Goal: Task Accomplishment & Management: Manage account settings

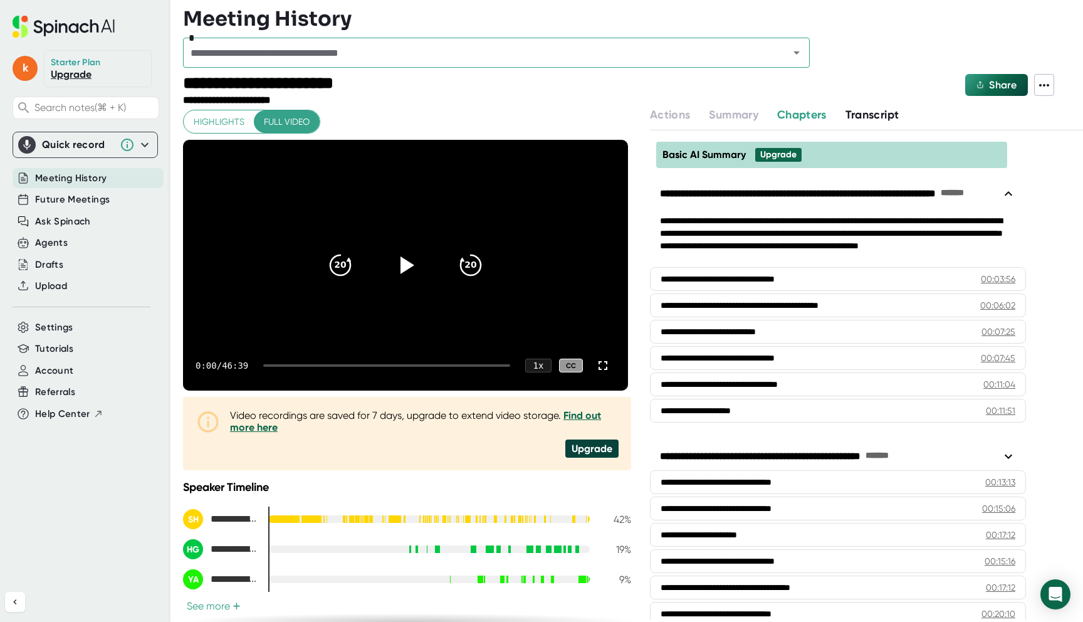
click at [80, 181] on span "Meeting History" at bounding box center [70, 178] width 71 height 14
click at [78, 137] on div "Quick record" at bounding box center [85, 145] width 134 height 18
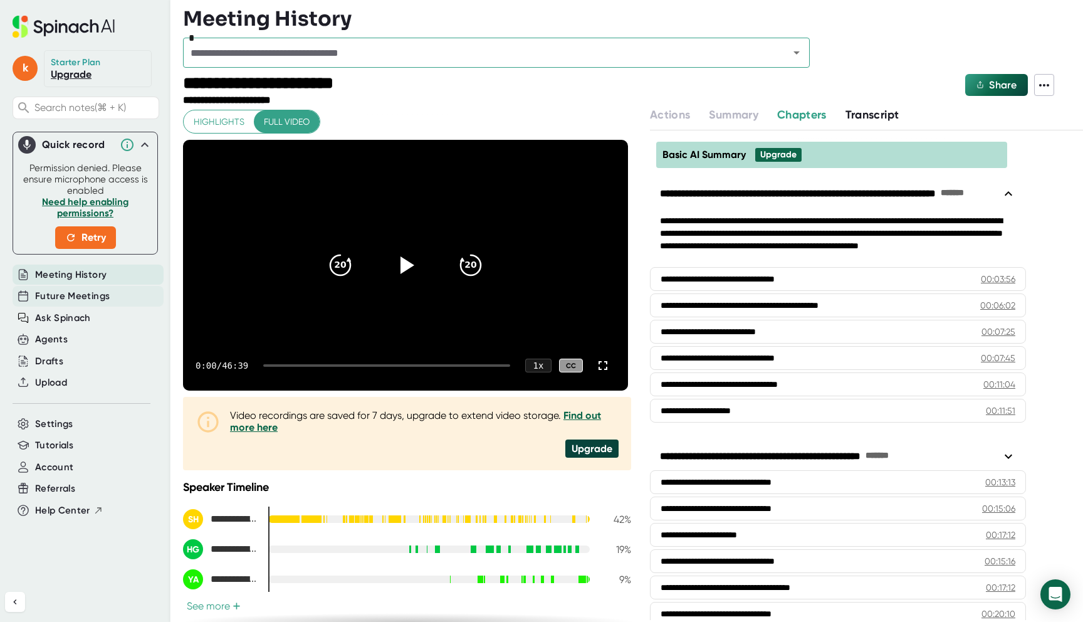
click at [74, 296] on span "Future Meetings" at bounding box center [72, 296] width 75 height 14
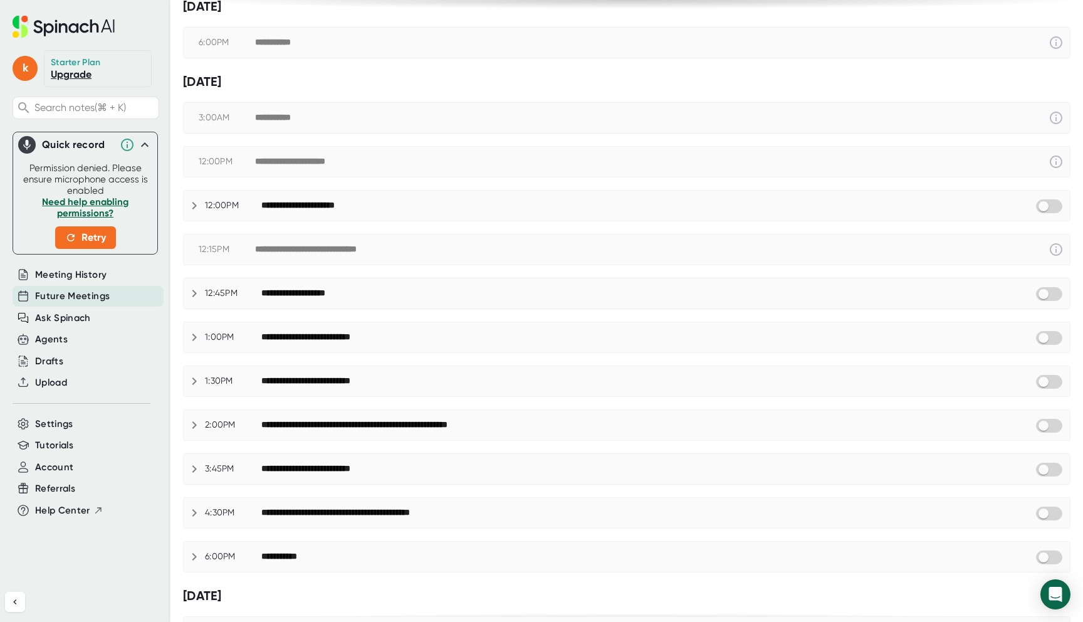
scroll to position [169, 0]
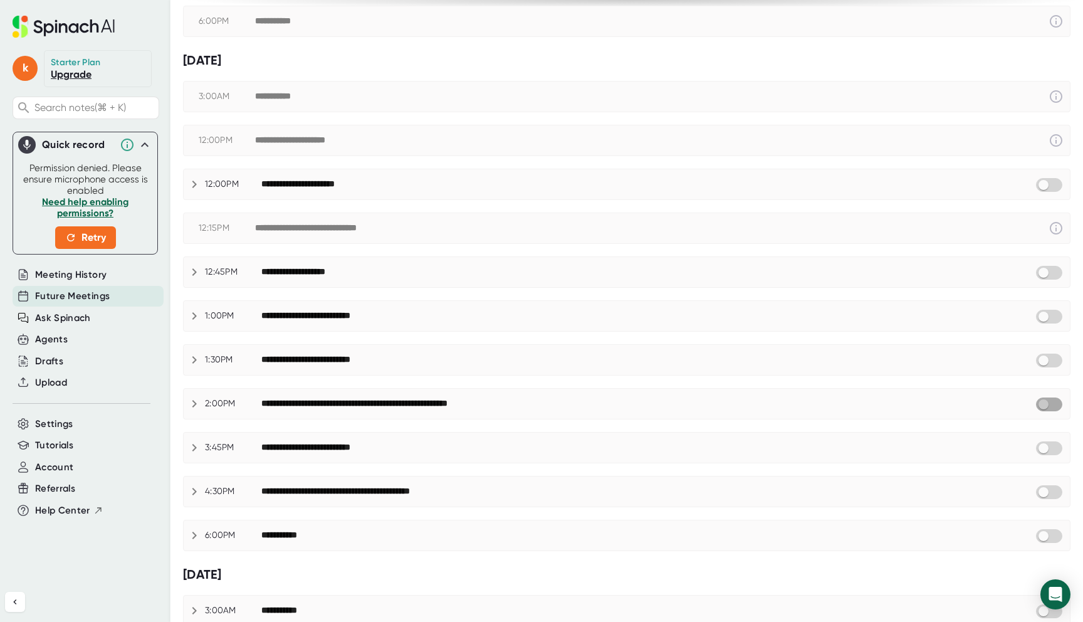
click at [1042, 402] on input "checkbox" at bounding box center [1043, 404] width 36 height 11
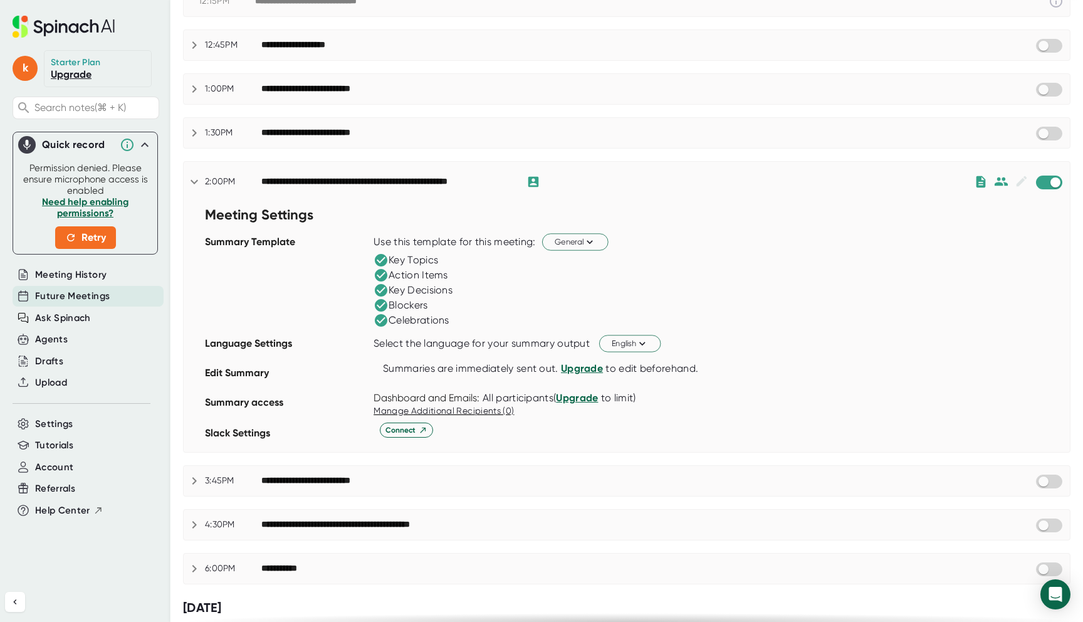
scroll to position [397, 0]
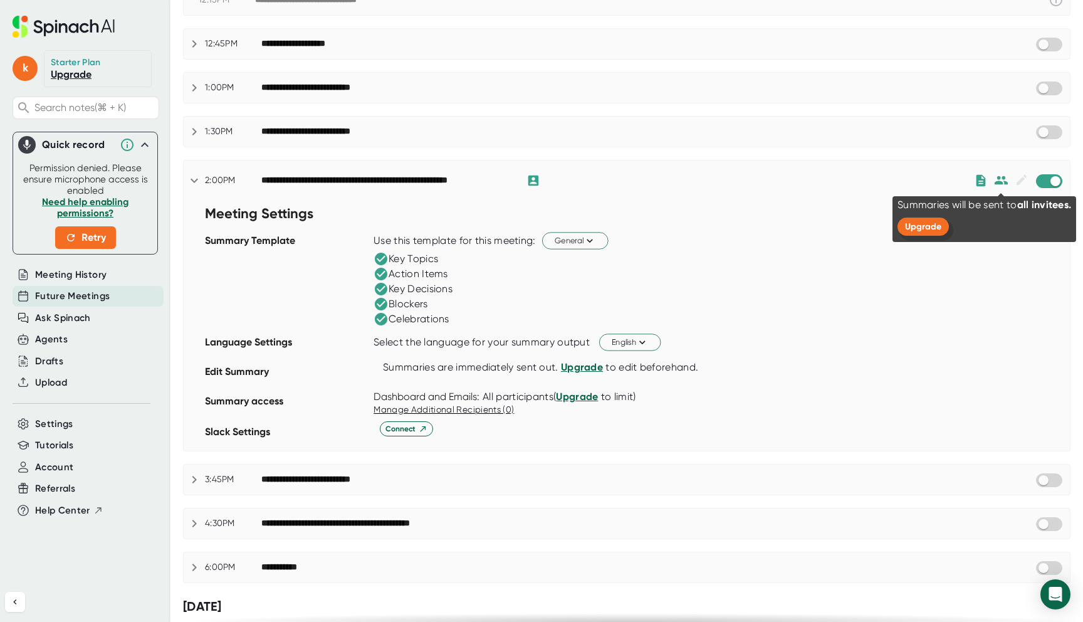
click at [932, 229] on span "Upgrade" at bounding box center [923, 226] width 36 height 11
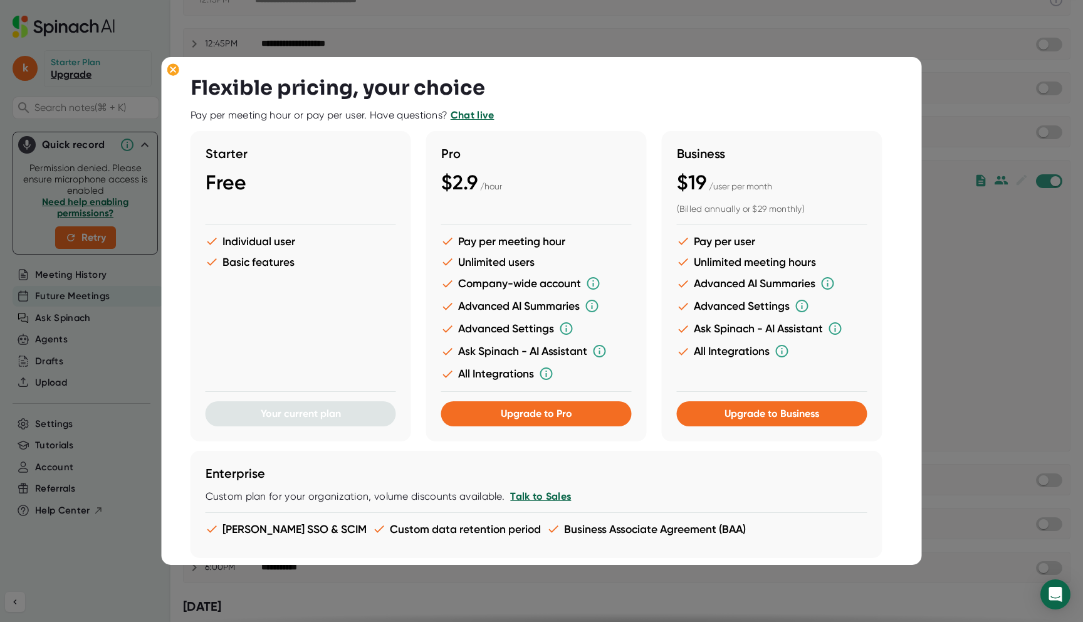
click at [938, 122] on div at bounding box center [541, 311] width 1083 height 622
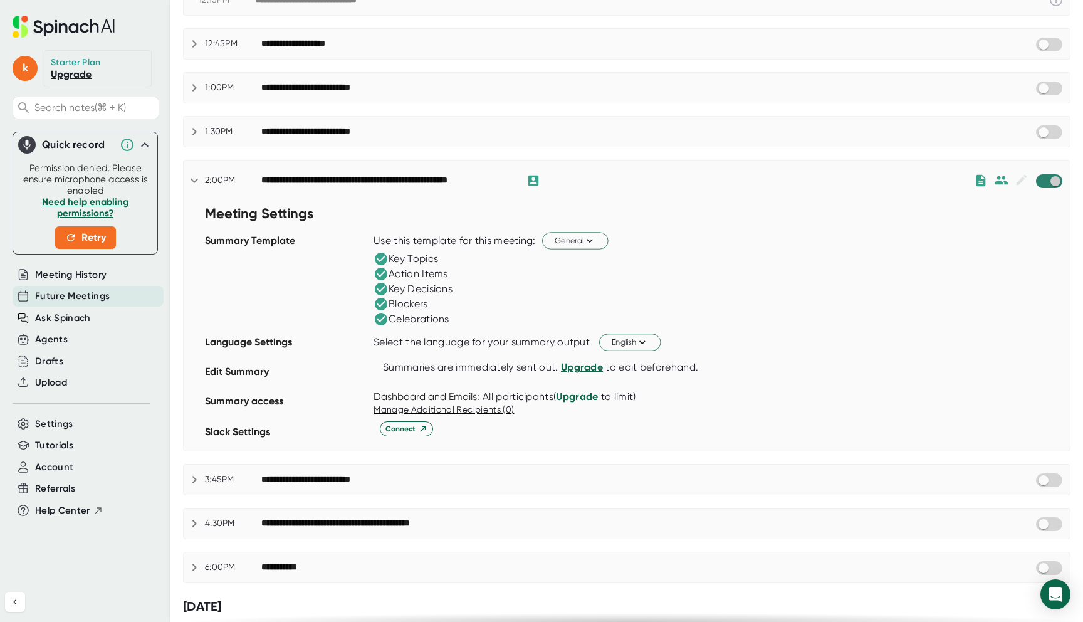
click at [1054, 177] on input "checkbox" at bounding box center [1055, 180] width 36 height 11
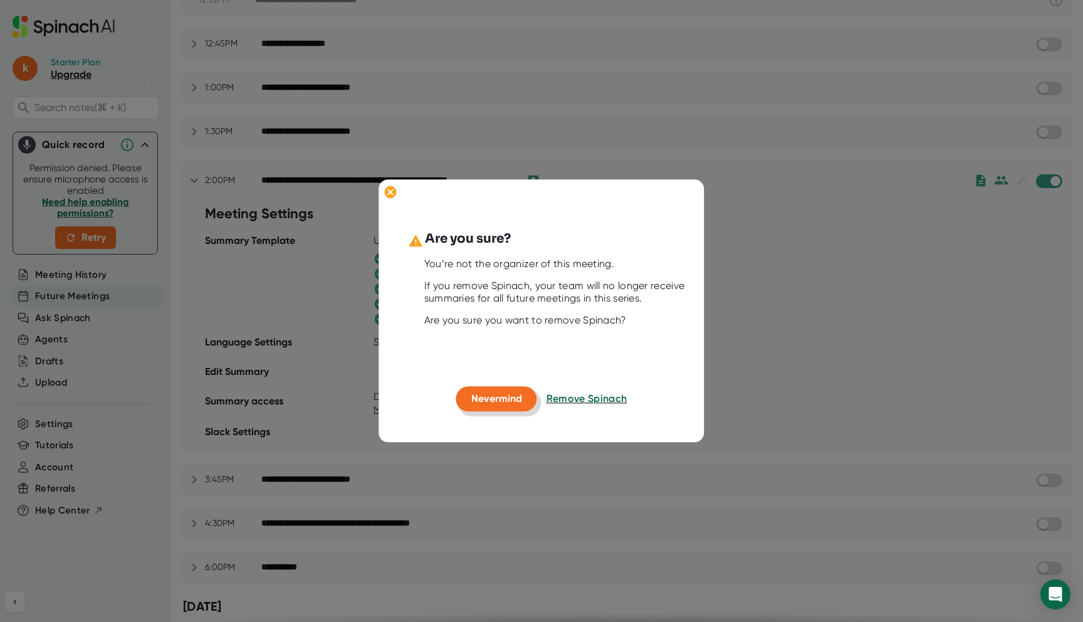
click at [513, 402] on span "Nevermind" at bounding box center [496, 398] width 51 height 12
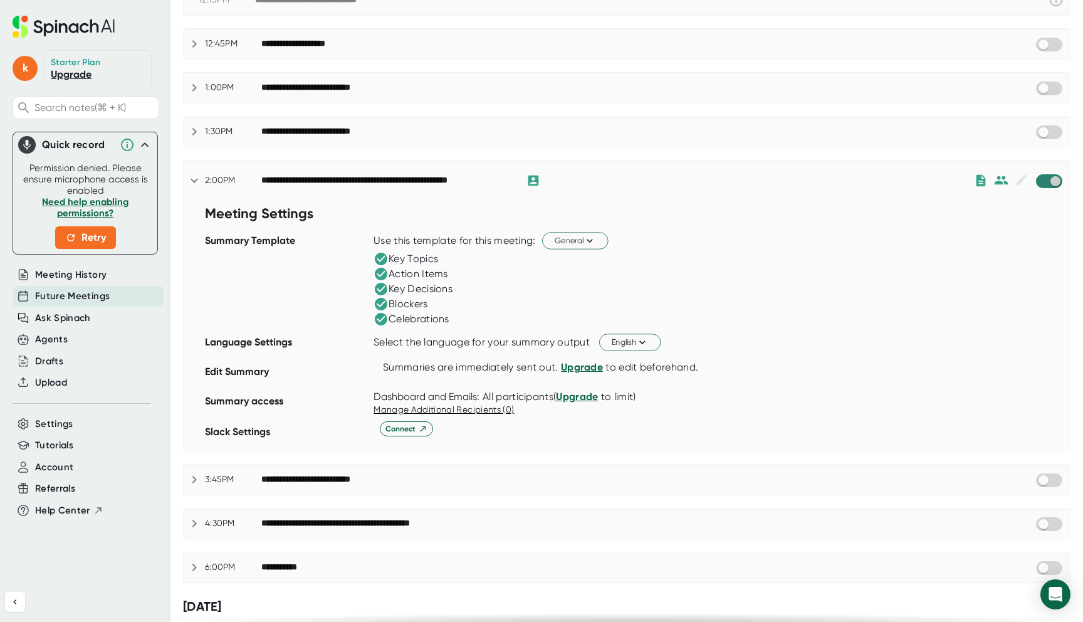
click at [1053, 177] on input "checkbox" at bounding box center [1055, 180] width 36 height 11
checkbox input "true"
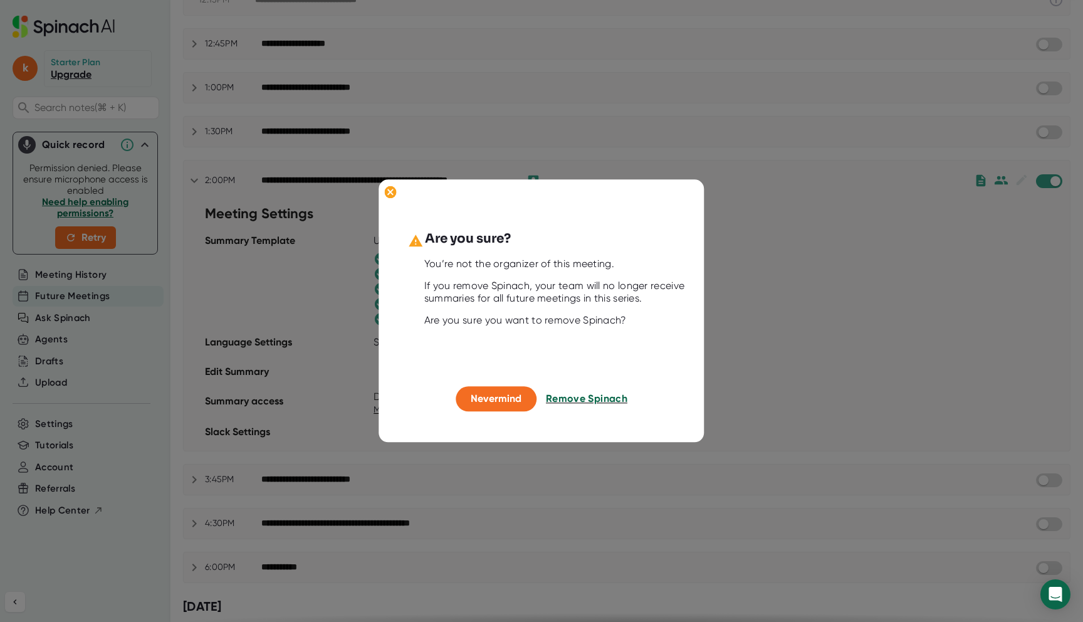
click at [573, 394] on span "Remove Spinach" at bounding box center [586, 398] width 81 height 12
